Goal: Transaction & Acquisition: Book appointment/travel/reservation

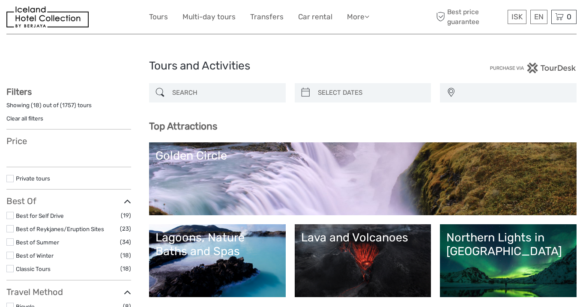
select select
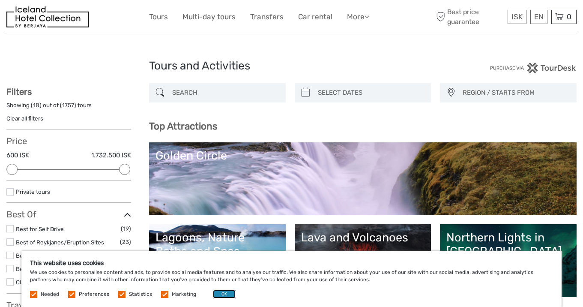
click at [217, 295] on button "OK" at bounding box center [224, 294] width 23 height 9
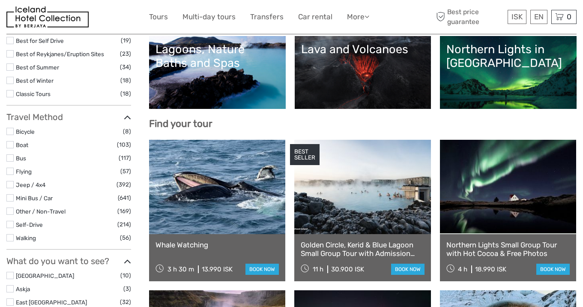
scroll to position [203, 0]
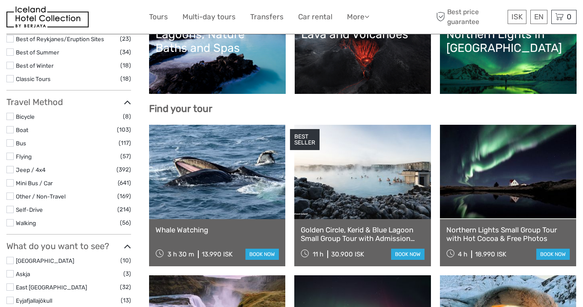
click at [217, 179] on link at bounding box center [217, 172] width 136 height 94
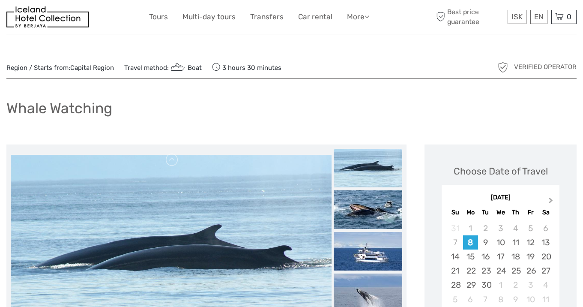
click at [551, 201] on span "Next Month" at bounding box center [551, 202] width 0 height 12
click at [453, 246] on div "5" at bounding box center [455, 242] width 15 height 14
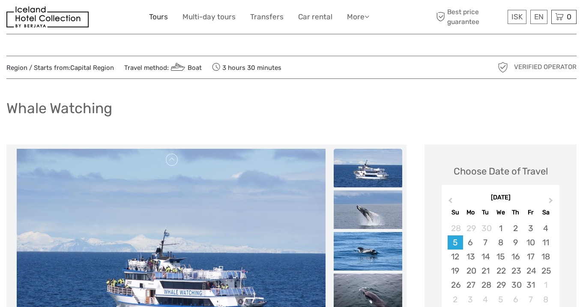
click at [155, 17] on link "Tours" at bounding box center [158, 17] width 19 height 12
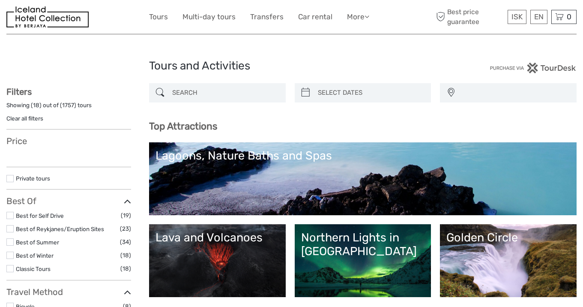
select select
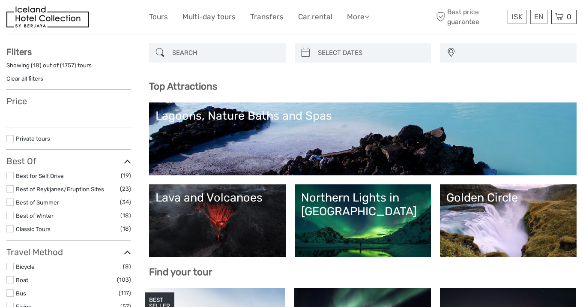
select select
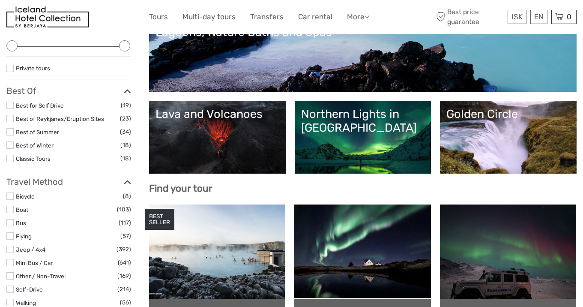
click at [370, 125] on div "Northern Lights in [GEOGRAPHIC_DATA]" at bounding box center [363, 121] width 124 height 28
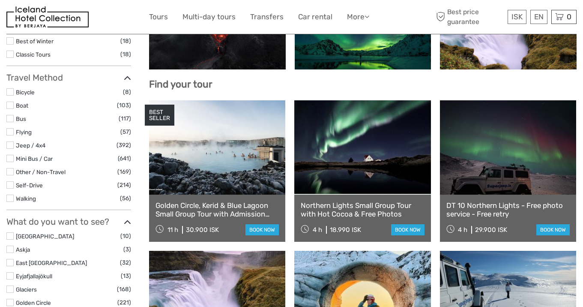
scroll to position [225, 0]
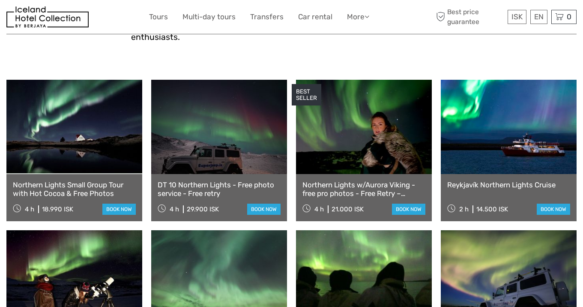
scroll to position [279, 0]
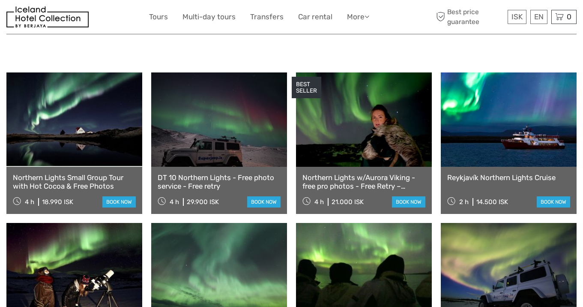
click at [90, 128] on link at bounding box center [74, 119] width 136 height 94
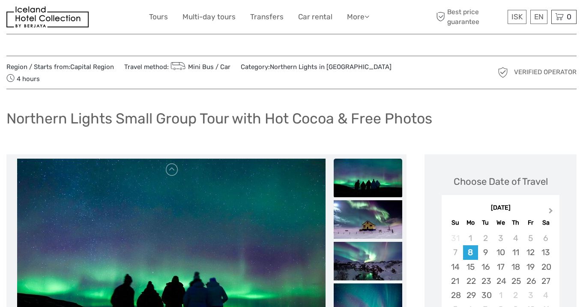
click at [551, 206] on span "Next Month" at bounding box center [551, 212] width 0 height 12
click at [504, 245] on div "8" at bounding box center [500, 252] width 15 height 14
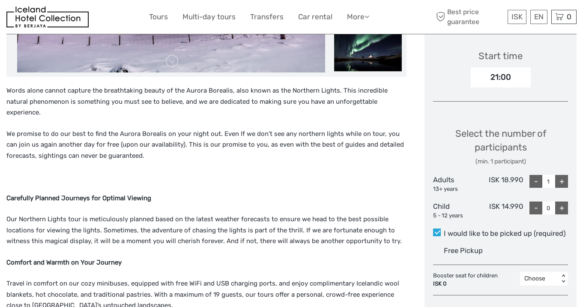
scroll to position [275, 0]
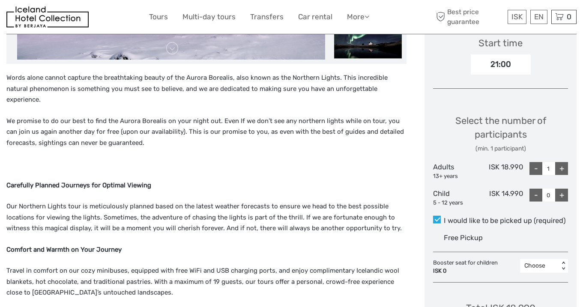
click at [564, 273] on div "Choose < >" at bounding box center [544, 266] width 48 height 14
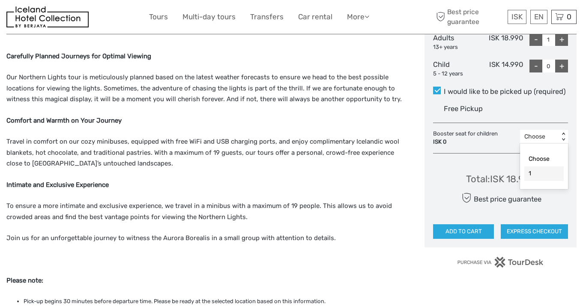
scroll to position [0, 0]
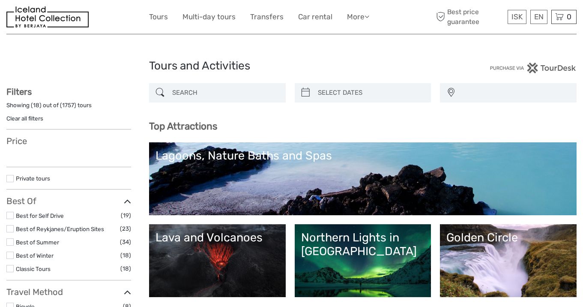
select select
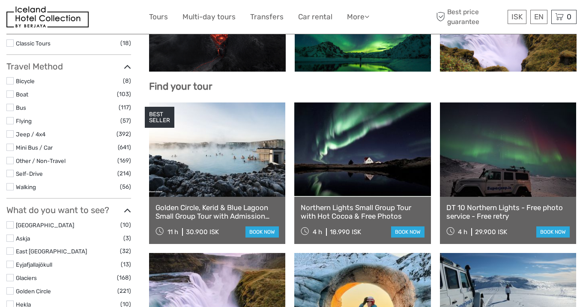
select select
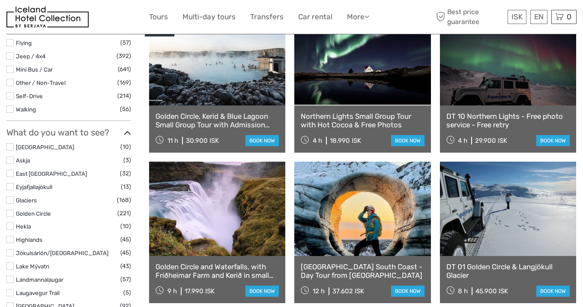
scroll to position [260, 0]
